Goal: Check status

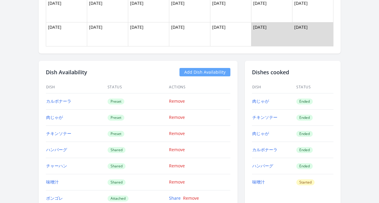
scroll to position [406, 0]
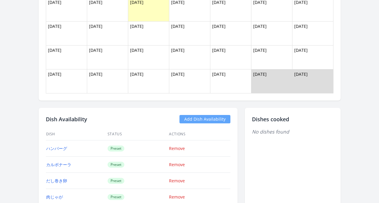
scroll to position [698, 0]
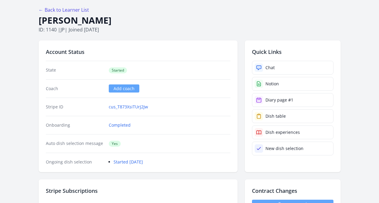
scroll to position [152, 0]
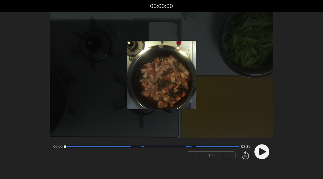
click at [265, 154] on circle at bounding box center [262, 151] width 15 height 15
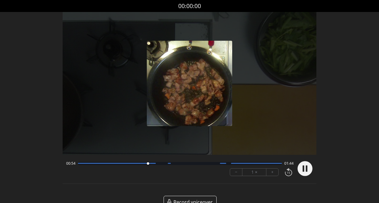
click at [310, 169] on circle at bounding box center [305, 168] width 15 height 15
